Goal: Task Accomplishment & Management: Manage account settings

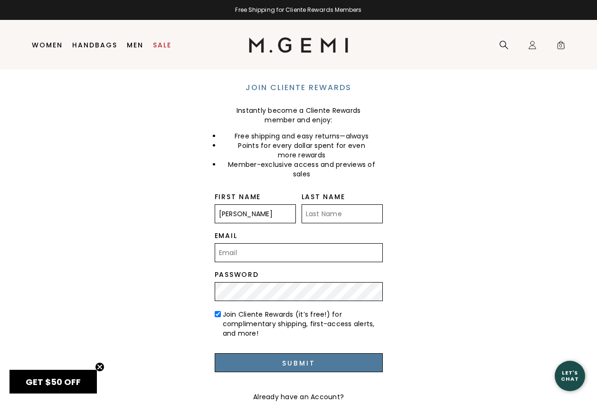
click at [237, 215] on input "Pam" at bounding box center [255, 214] width 81 height 19
type input "Pamela"
type input "Birmingham"
type input "plbirmingham@gmail.com"
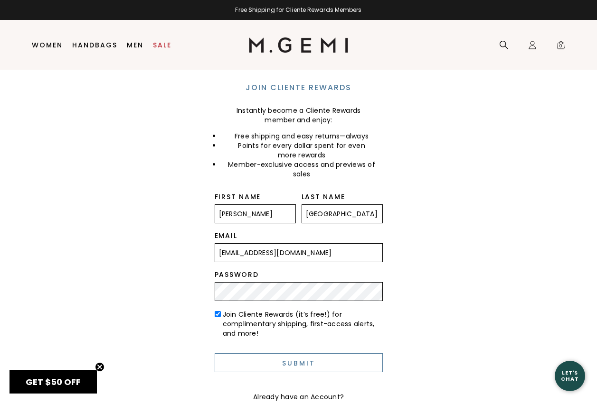
click at [292, 361] on input "Submit" at bounding box center [299, 363] width 168 height 19
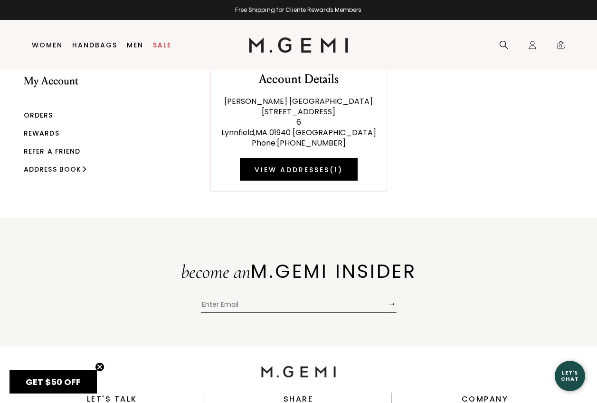
scroll to position [20, 0]
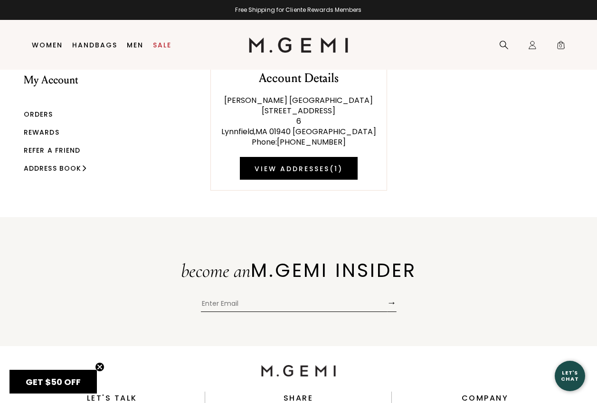
click at [49, 131] on link "Rewards" at bounding box center [42, 132] width 36 height 9
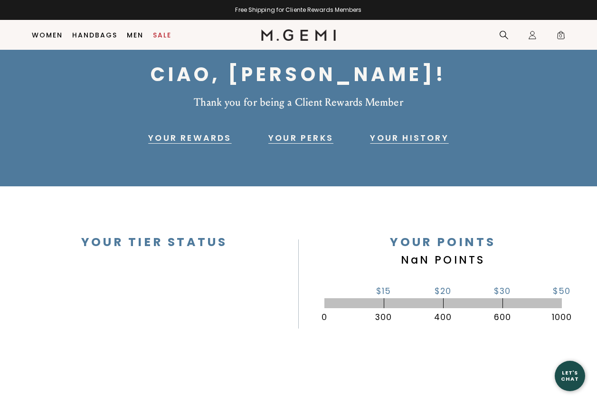
scroll to position [28, 0]
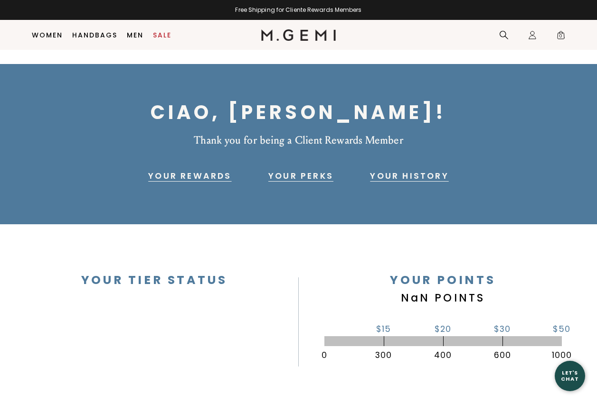
click at [375, 176] on link "Your History" at bounding box center [409, 175] width 78 height 11
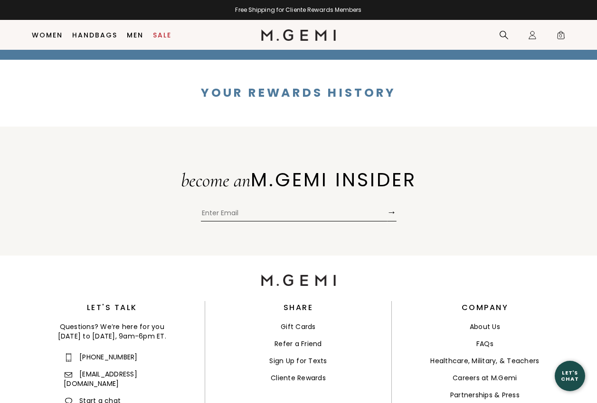
click at [227, 211] on input "Enter Email" at bounding box center [294, 214] width 186 height 14
type input "plbirmingham@gmail.com"
click at [391, 211] on button "→" at bounding box center [391, 212] width 9 height 19
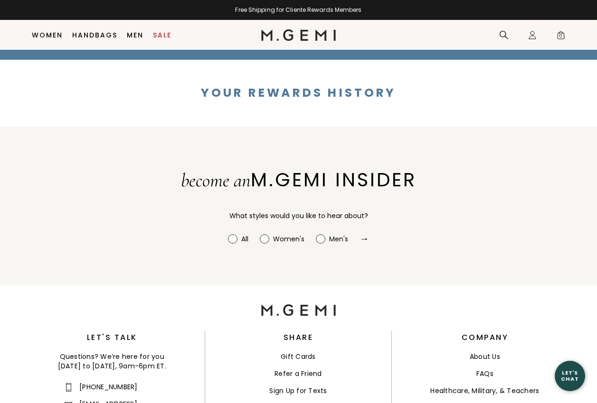
radio input "true"
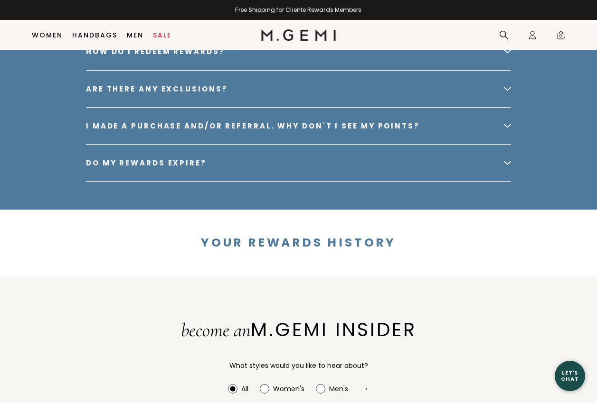
scroll to position [1838, 0]
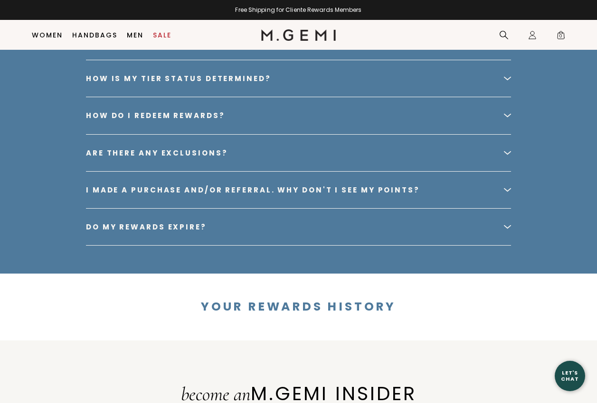
click at [505, 188] on div at bounding box center [507, 189] width 7 height 7
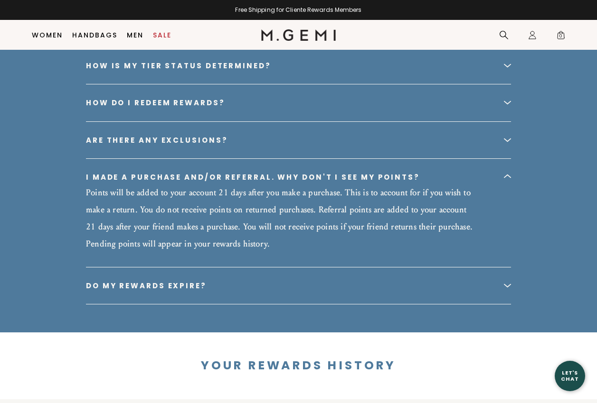
scroll to position [1791, 0]
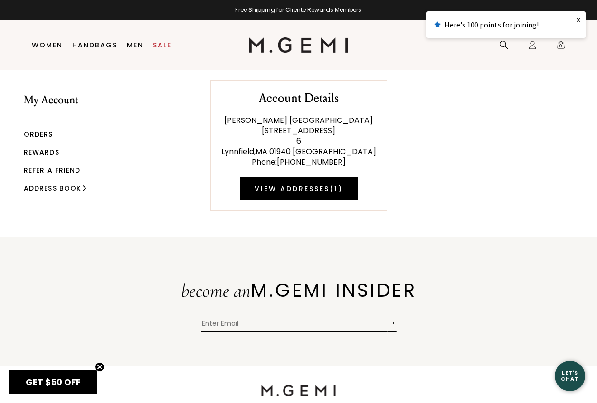
click at [518, 28] on div "Here's 100 points for joining!" at bounding box center [506, 24] width 144 height 11
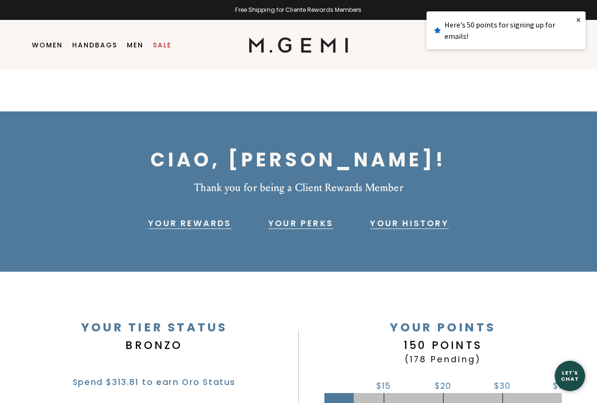
click at [489, 27] on div "Here's 50 points for signing up for emails!" at bounding box center [506, 30] width 144 height 23
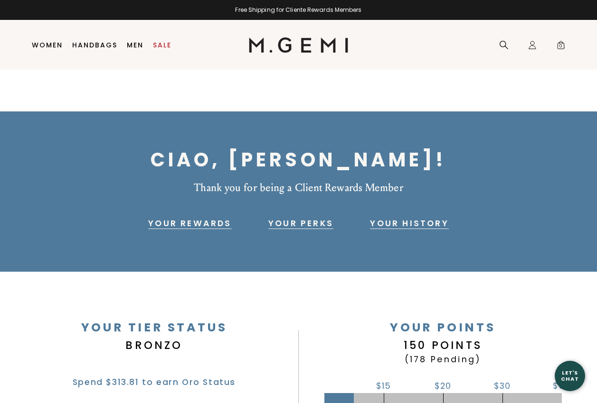
click at [209, 223] on link "Your Rewards" at bounding box center [189, 223] width 83 height 11
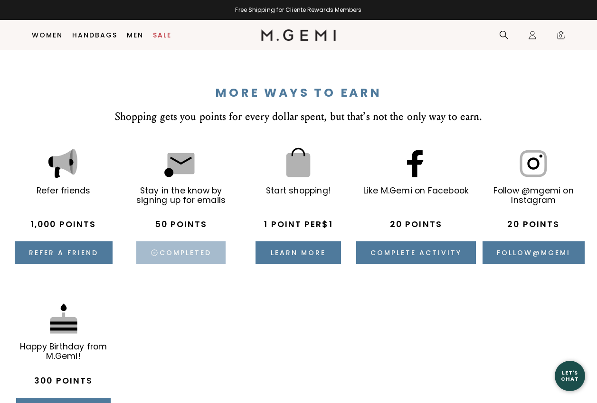
scroll to position [1414, 0]
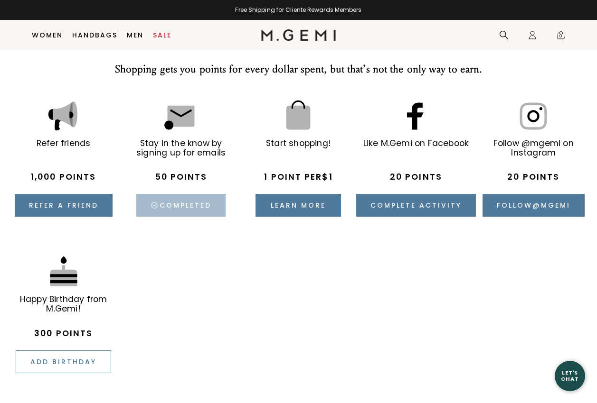
click at [58, 363] on button "Add birthday" at bounding box center [63, 362] width 95 height 23
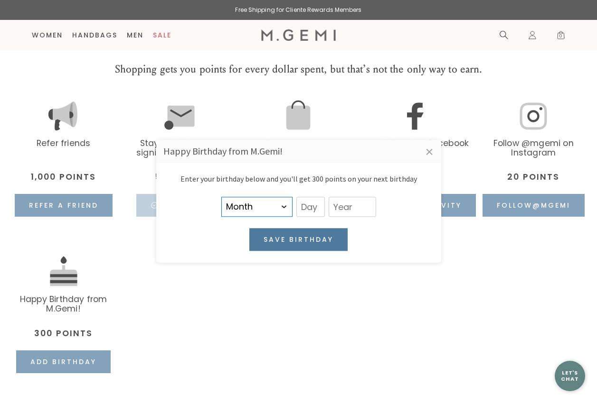
click at [285, 208] on select "Month January February March April May June July August September October Novem…" at bounding box center [256, 207] width 71 height 20
select select "8"
click at [221, 197] on select "Month January February March April May June July August September October Novem…" at bounding box center [256, 207] width 71 height 20
click at [324, 212] on input "text" at bounding box center [310, 207] width 28 height 20
type input "23"
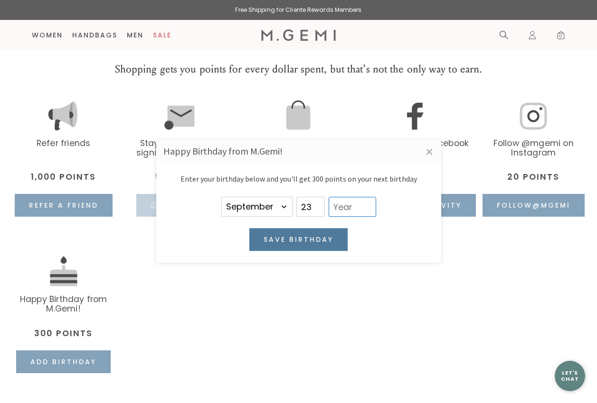
click at [369, 209] on input "text" at bounding box center [351, 207] width 47 height 20
type input "1948"
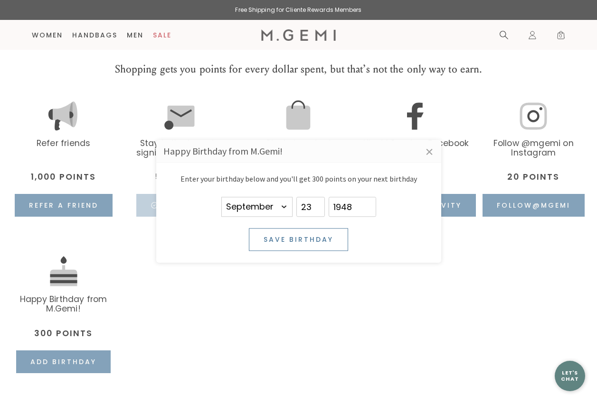
click at [285, 240] on button "Save birthday" at bounding box center [298, 240] width 99 height 23
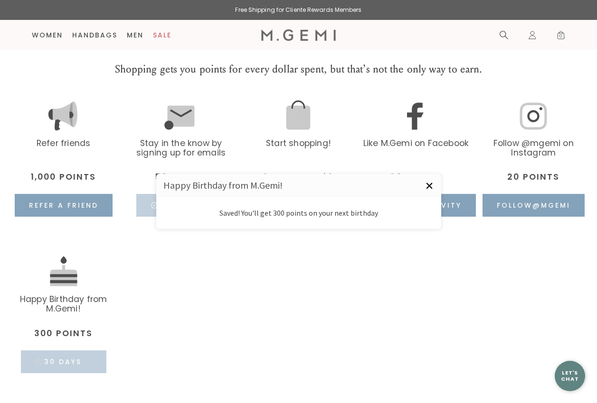
click at [431, 186] on link "×" at bounding box center [429, 186] width 24 height 24
